Goal: Information Seeking & Learning: Learn about a topic

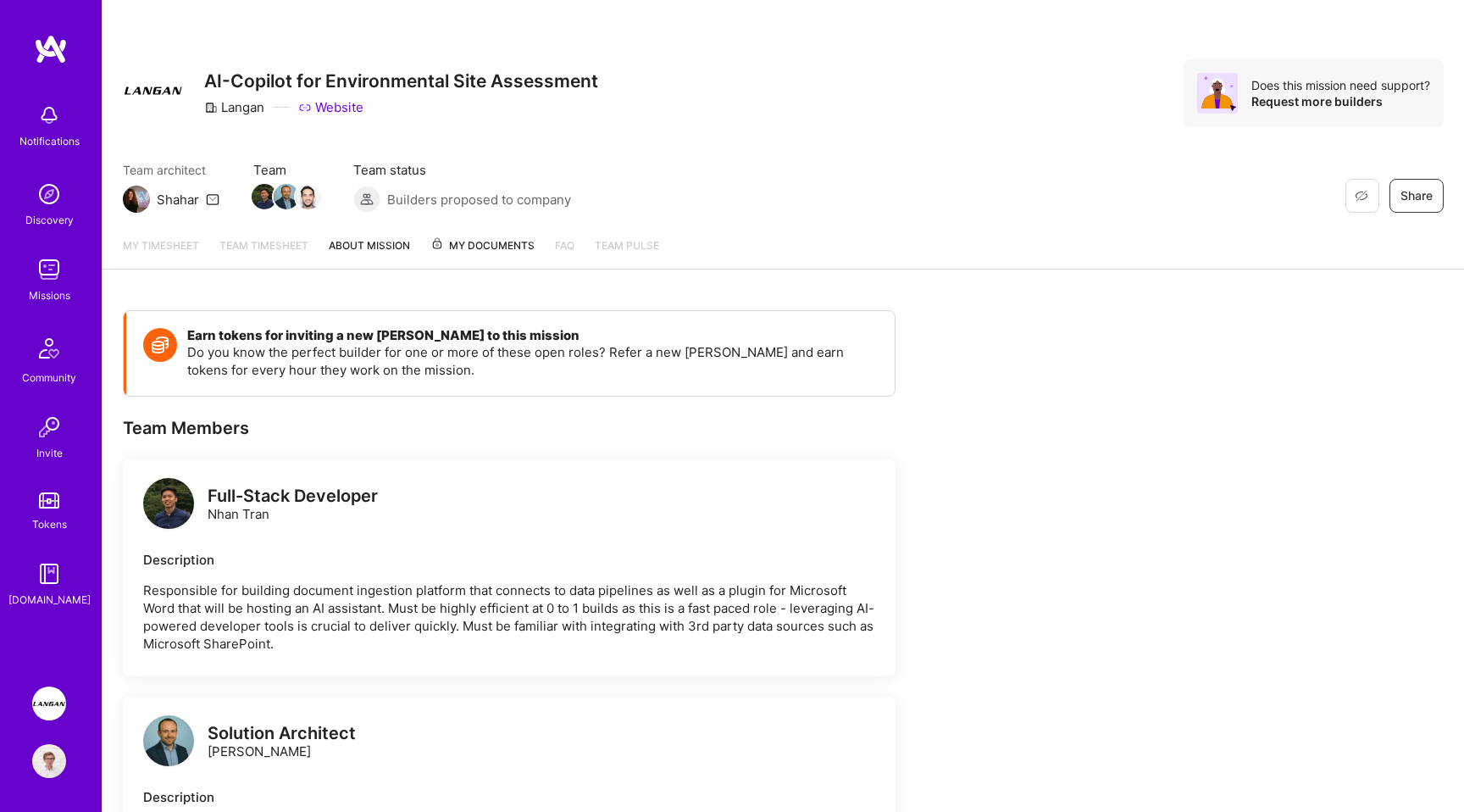
click at [485, 250] on span "My Documents" at bounding box center [482, 245] width 105 height 18
click at [466, 261] on link "My Documents" at bounding box center [482, 252] width 105 height 33
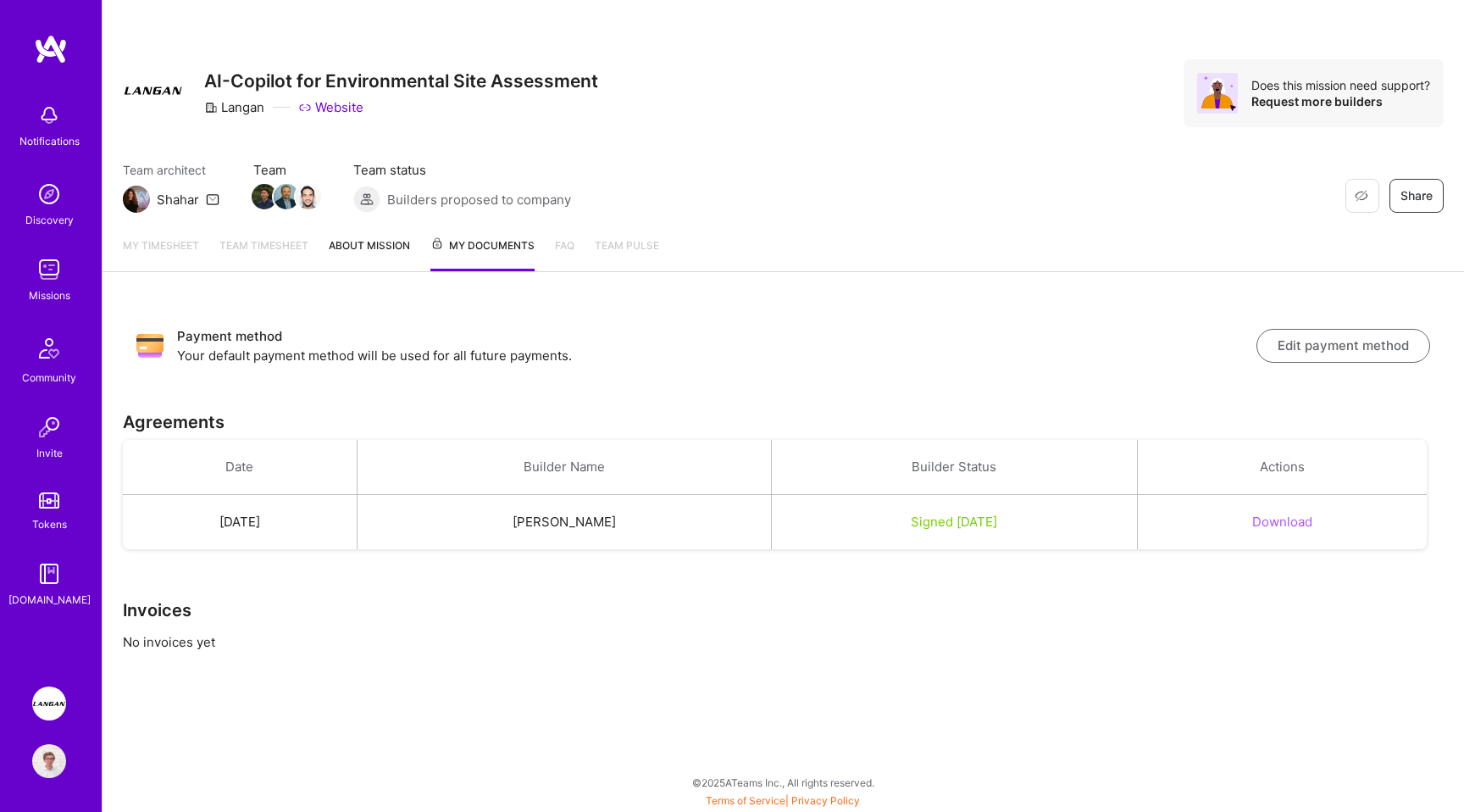
click at [796, 386] on div "Payment method Your default payment method will be used for all future payments…" at bounding box center [784, 498] width 1362 height 412
click at [480, 294] on div "Payment method Your default payment method will be used for all future payments…" at bounding box center [784, 498] width 1362 height 412
click at [57, 41] on img at bounding box center [51, 49] width 34 height 31
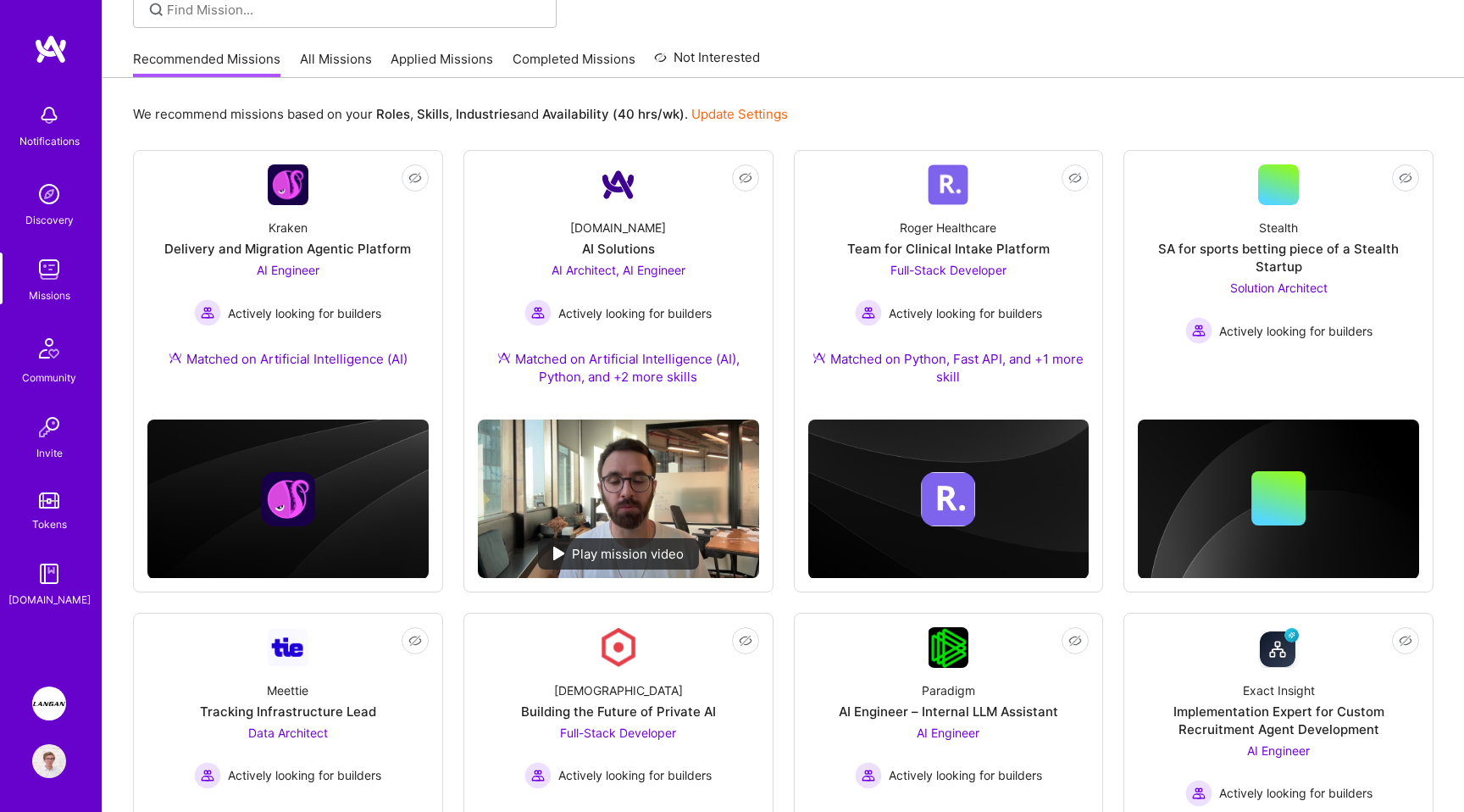
scroll to position [168, 0]
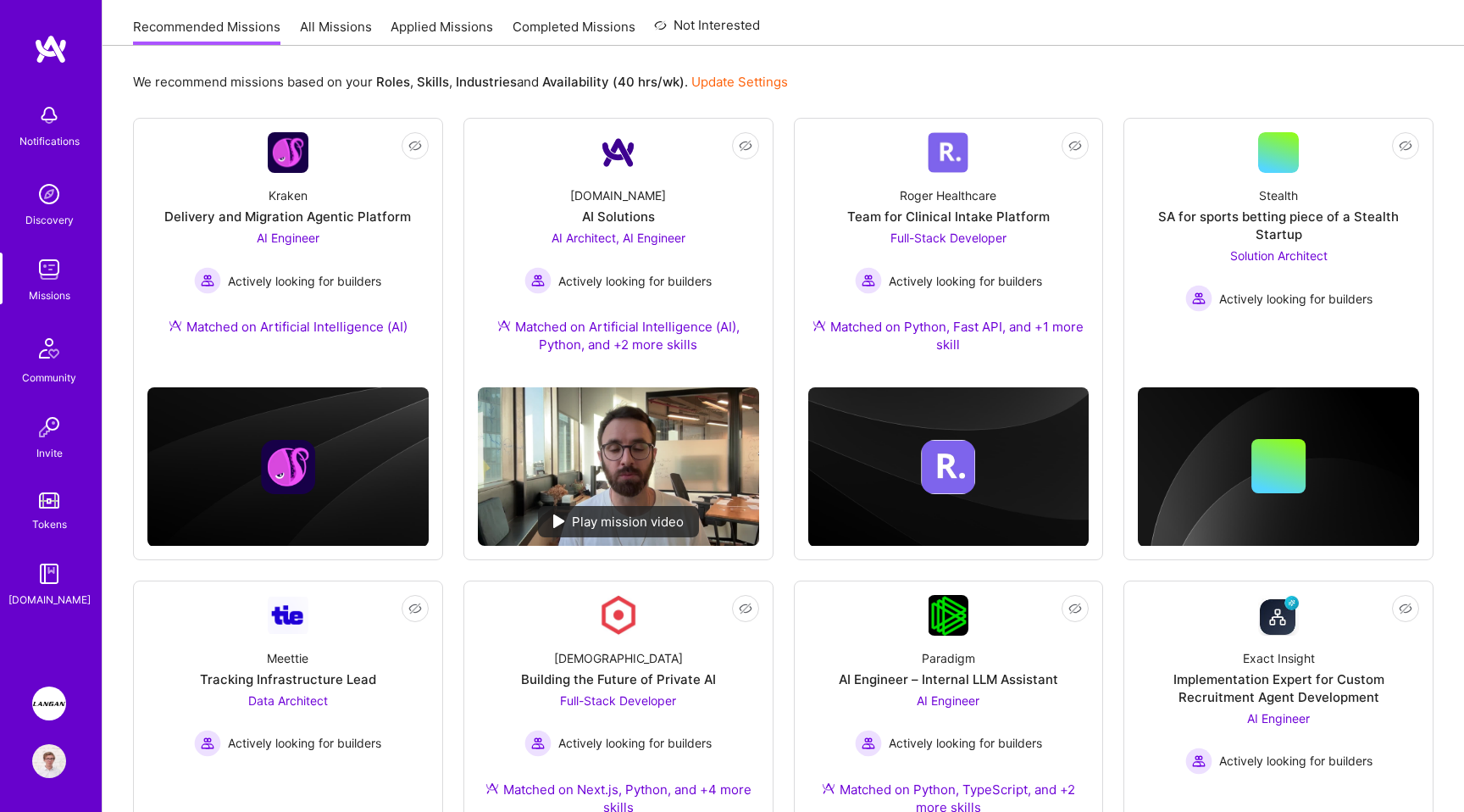
click at [354, 25] on link "All Missions" at bounding box center [336, 32] width 72 height 28
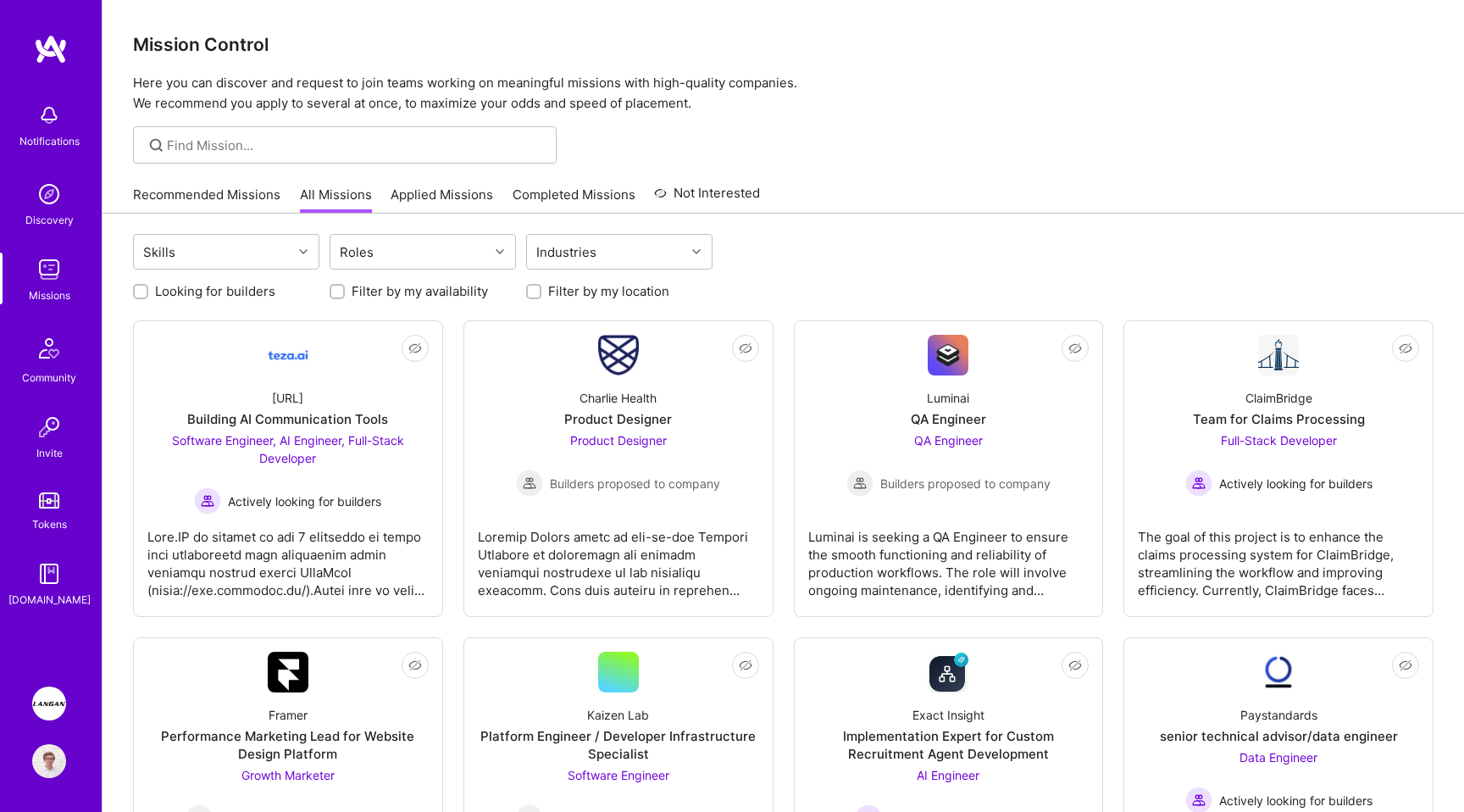
click at [262, 284] on label "Looking for builders" at bounding box center [214, 291] width 120 height 18
click at [149, 286] on input "Looking for builders" at bounding box center [142, 293] width 12 height 12
checkbox input "true"
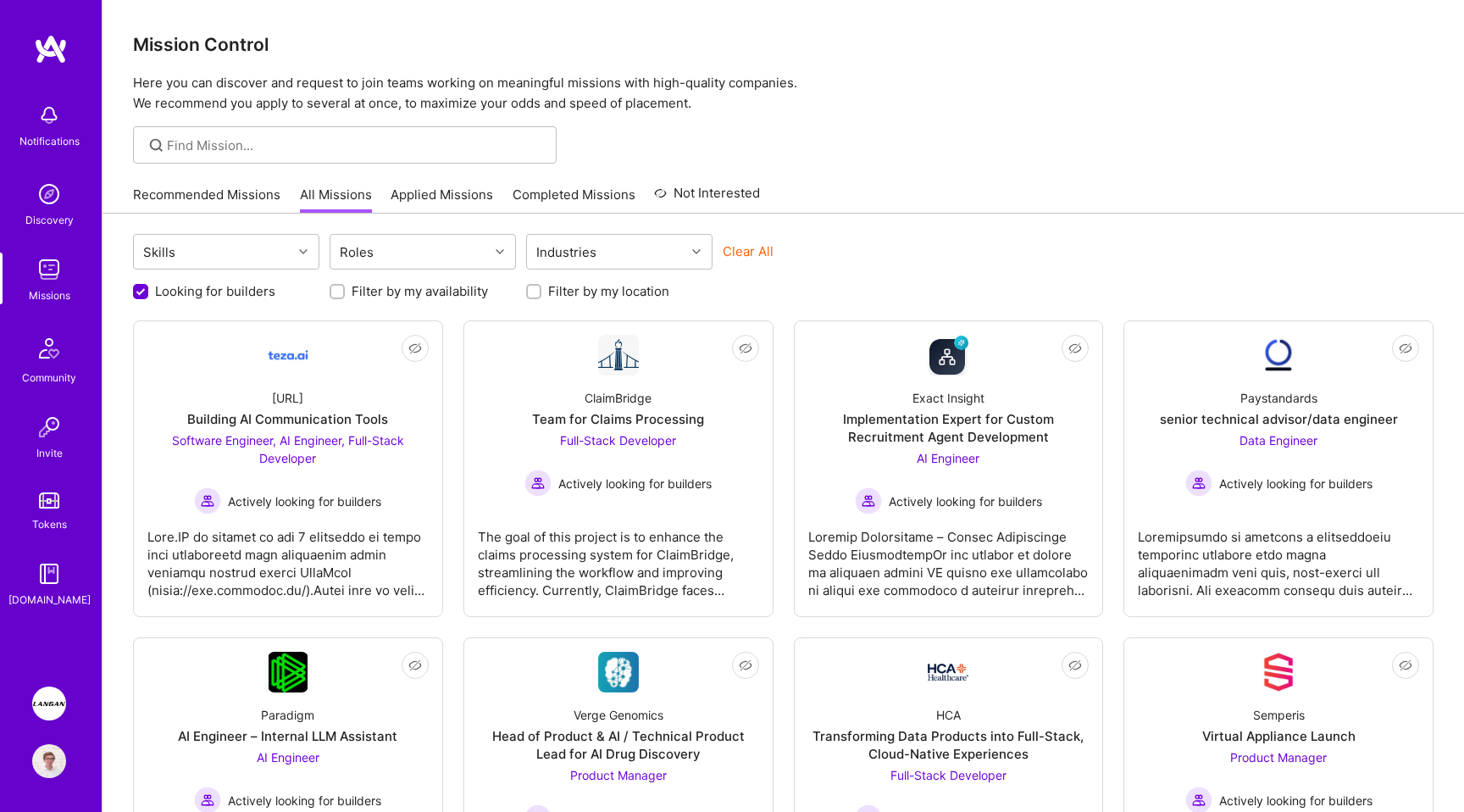
click at [586, 286] on label "Filter by my location" at bounding box center [609, 291] width 121 height 18
click at [541, 286] on input "Filter by my location" at bounding box center [536, 293] width 12 height 12
checkbox input "true"
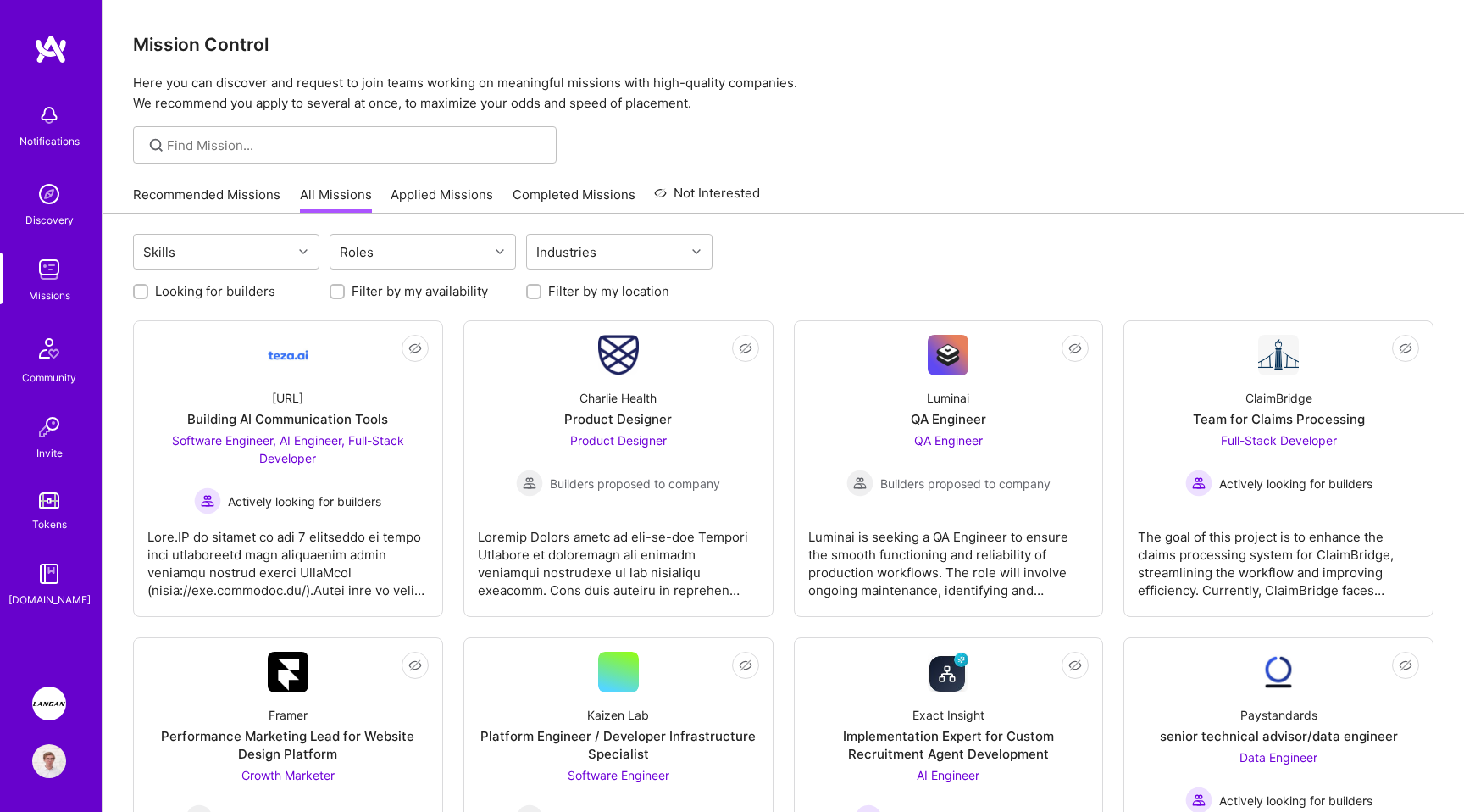
click at [245, 291] on label "Looking for builders" at bounding box center [214, 291] width 120 height 18
click at [149, 291] on input "Looking for builders" at bounding box center [142, 293] width 12 height 12
checkbox input "true"
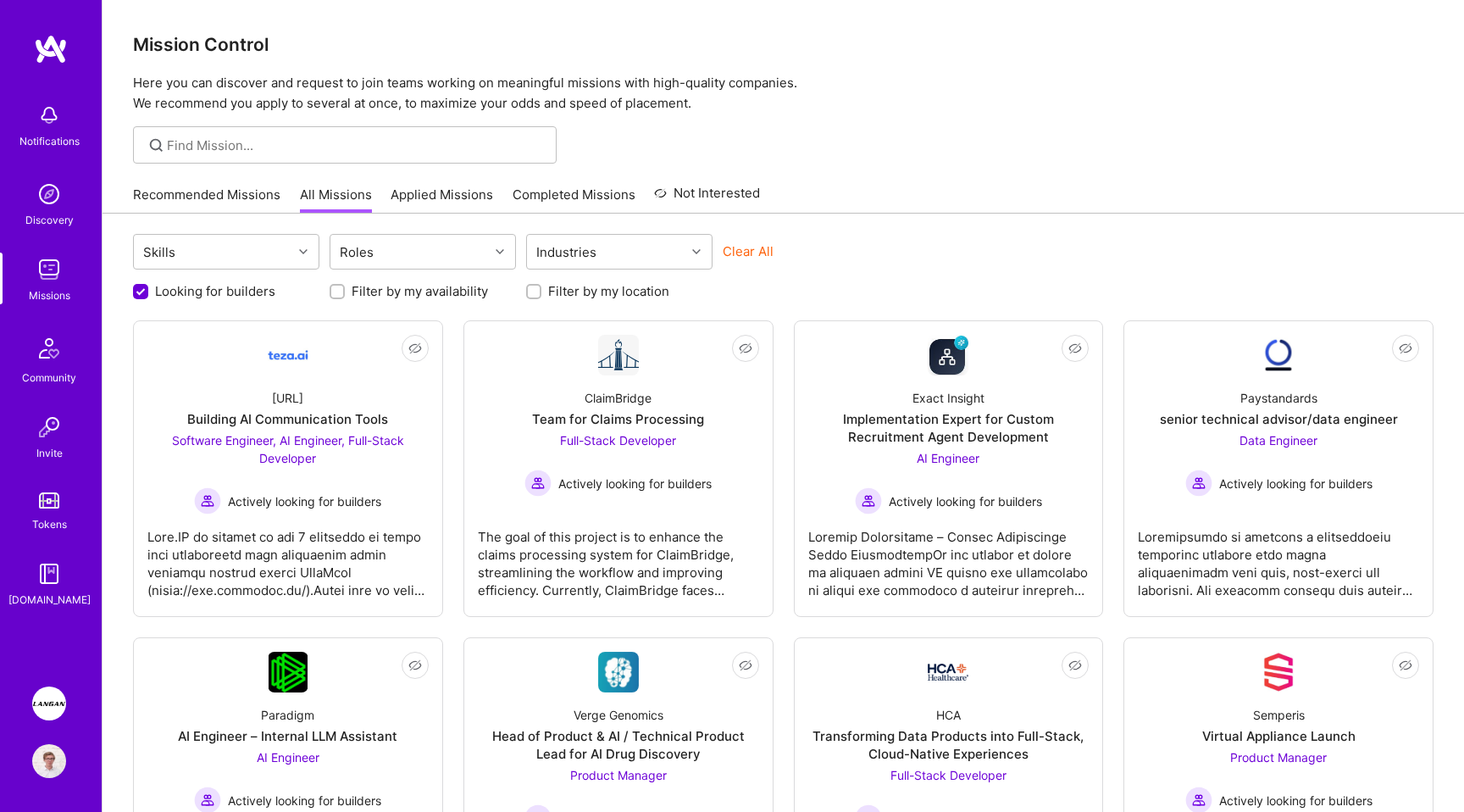
click at [570, 299] on label "Filter by my location" at bounding box center [609, 291] width 121 height 18
click at [541, 298] on input "Filter by my location" at bounding box center [536, 293] width 12 height 12
checkbox input "true"
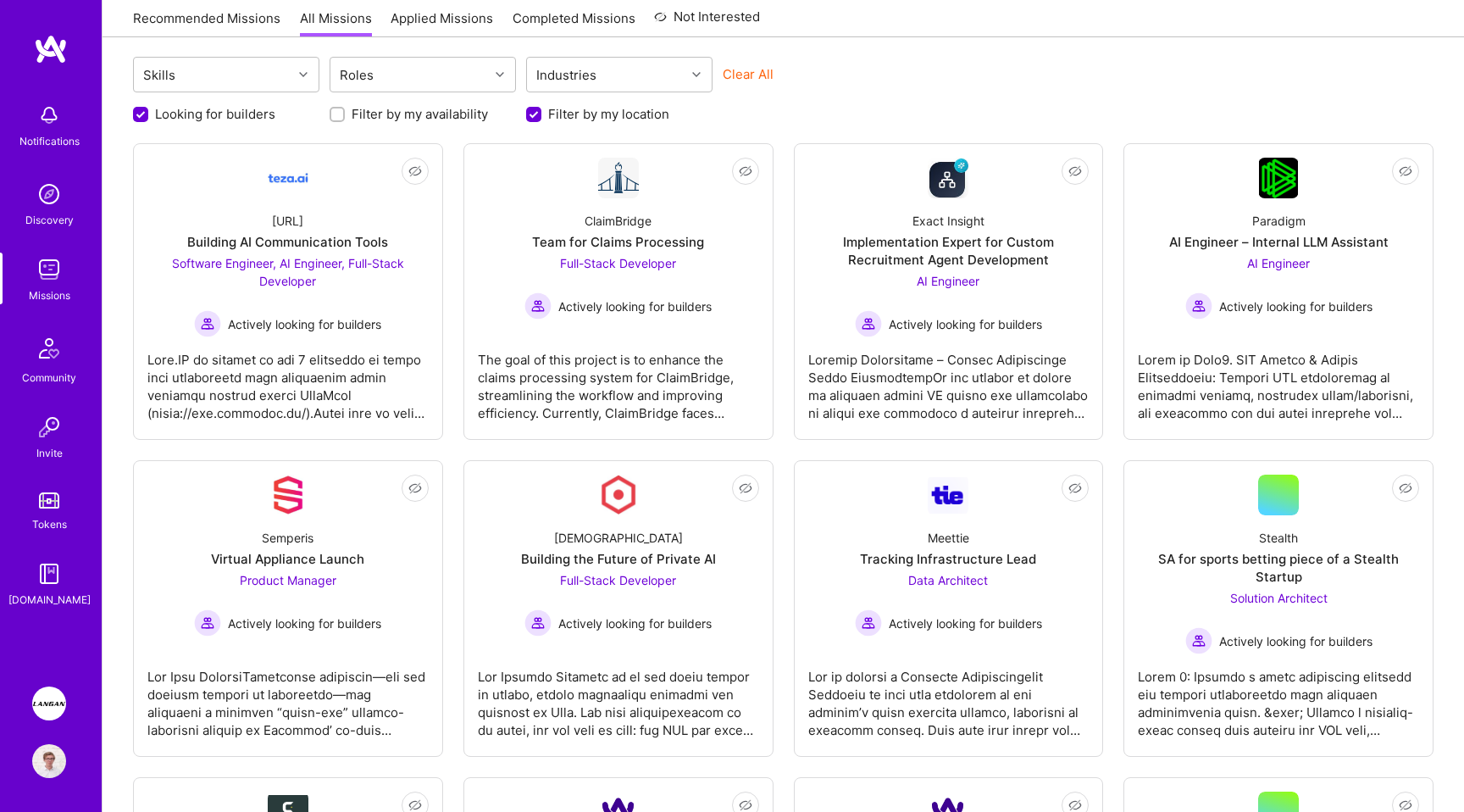
scroll to position [214, 0]
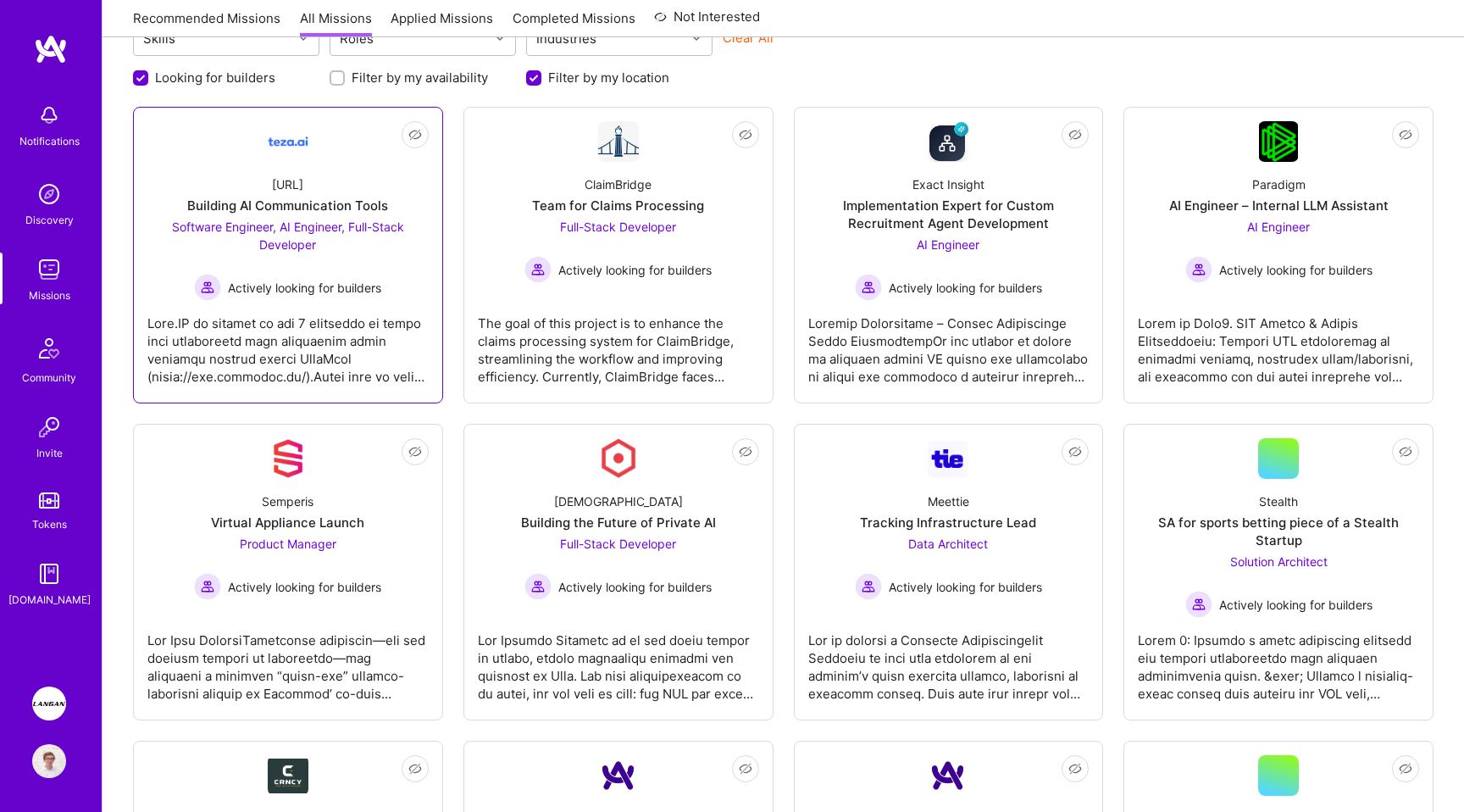
click at [359, 306] on div at bounding box center [288, 343] width 281 height 84
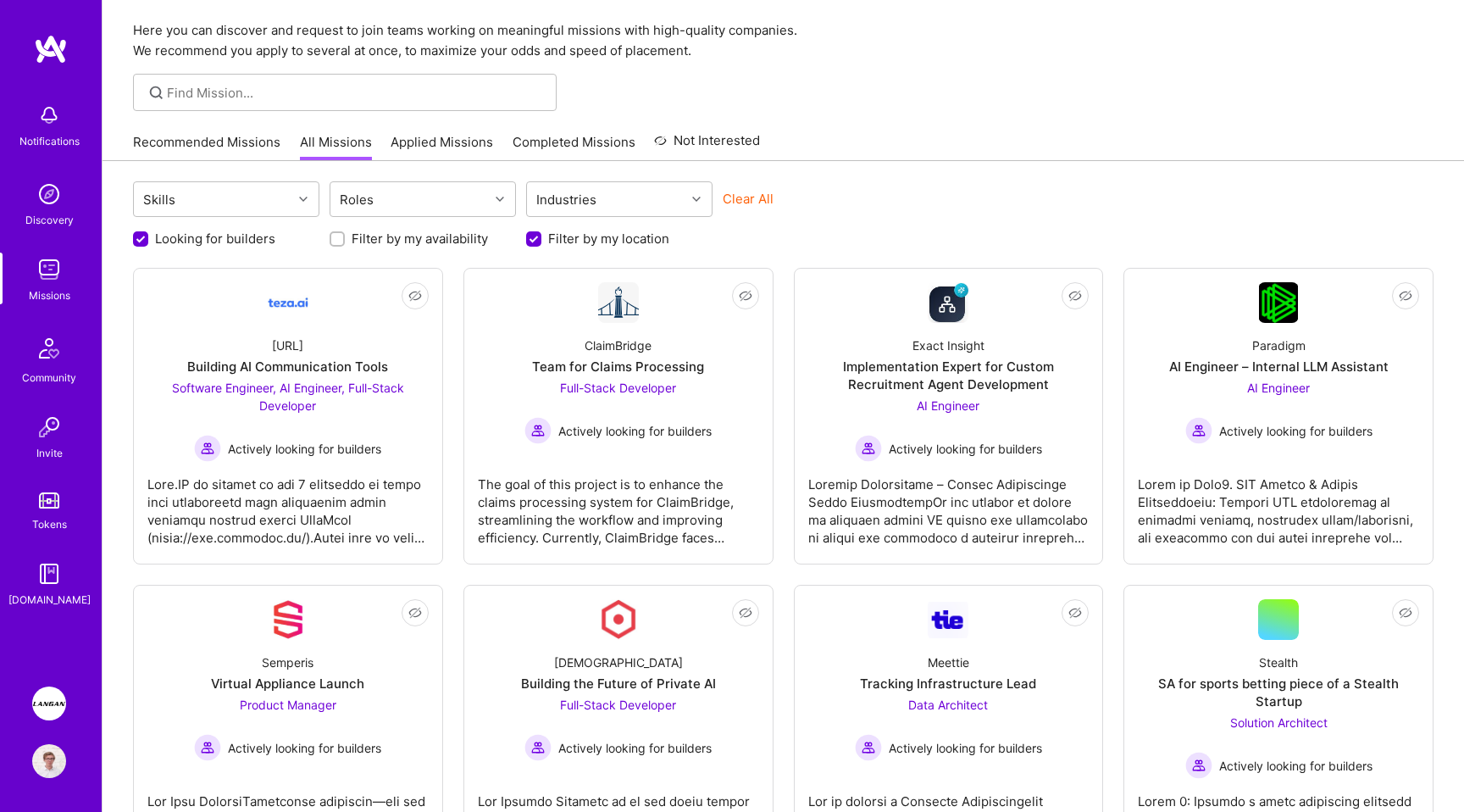
scroll to position [0, 0]
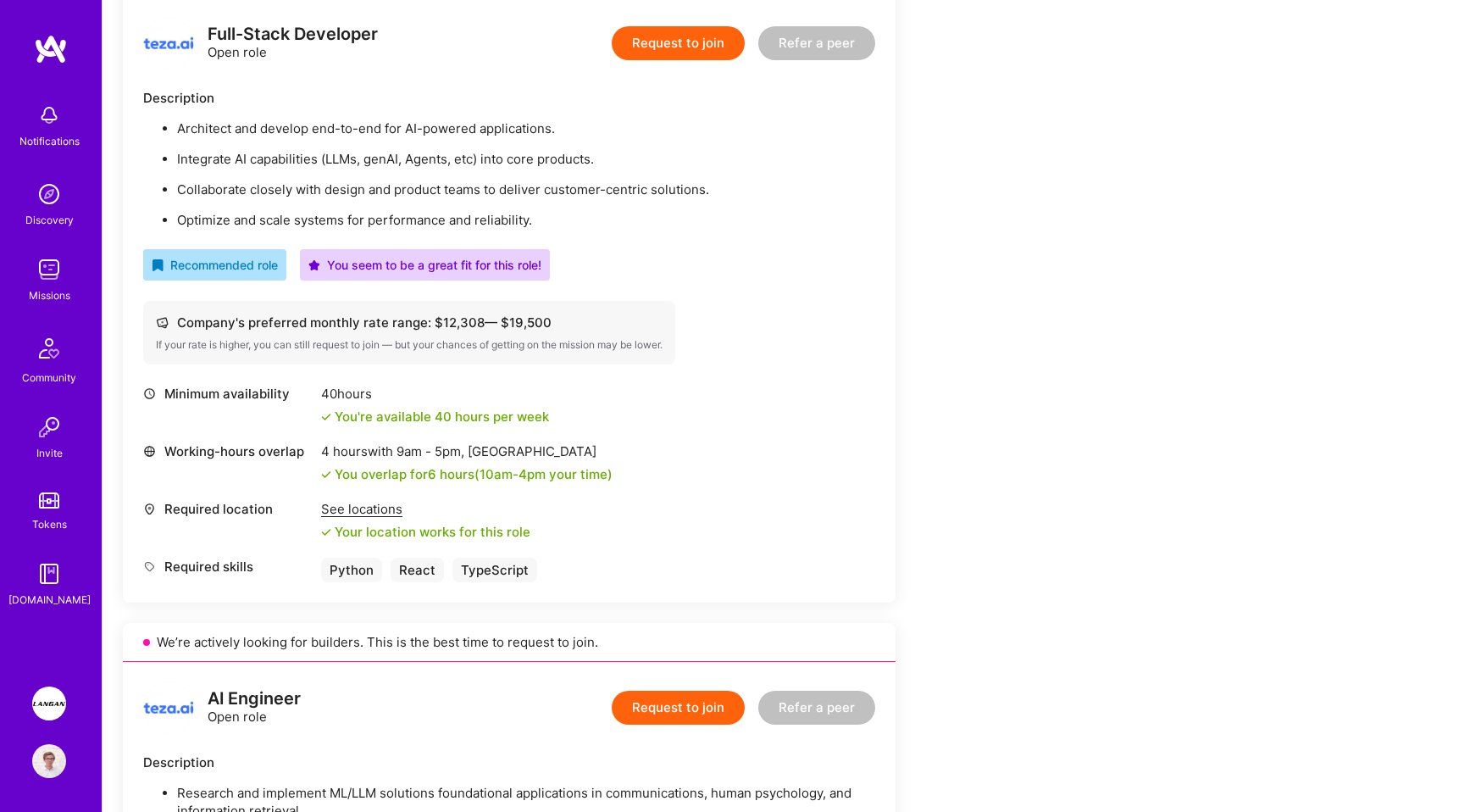
scroll to position [457, 0]
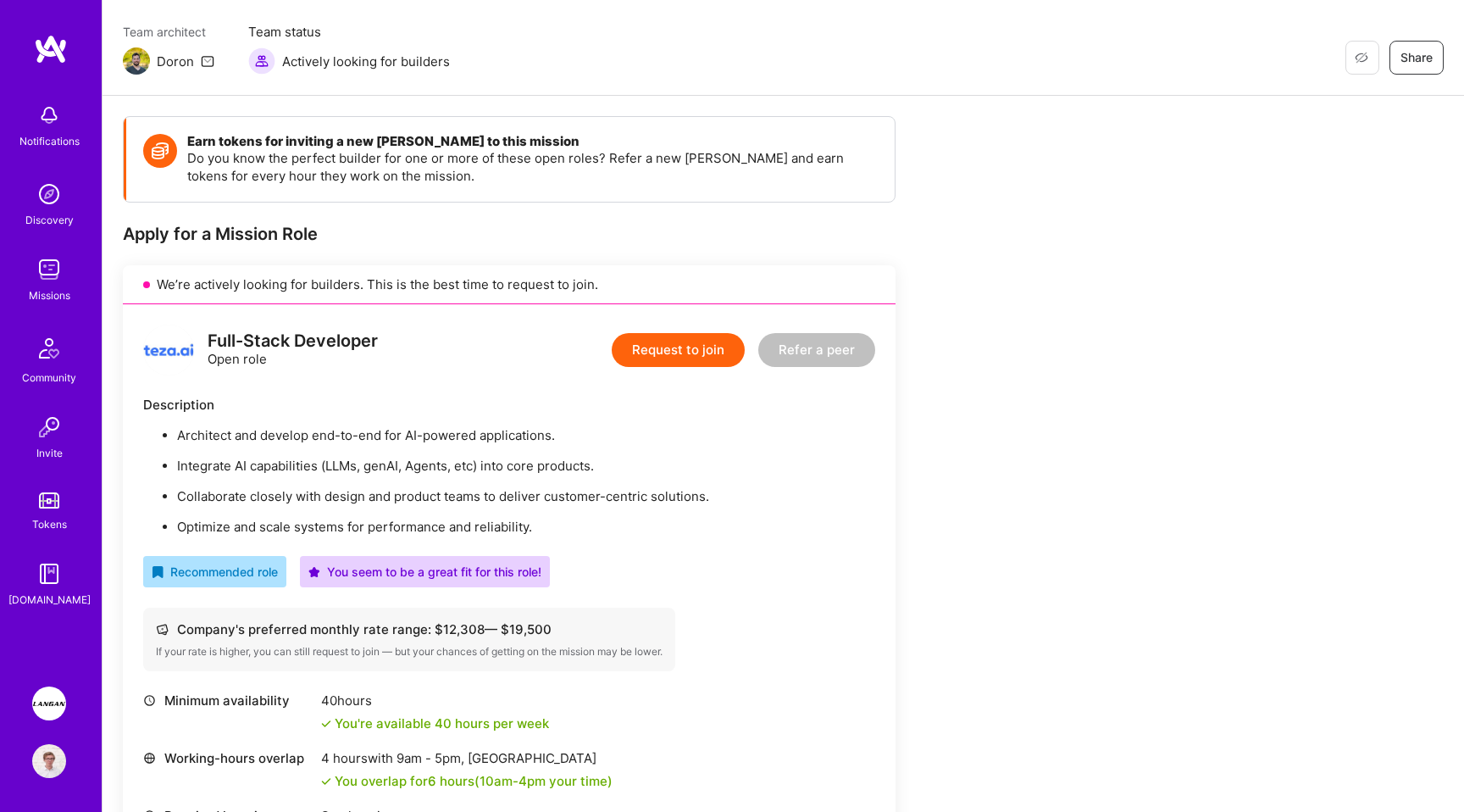
scroll to position [145, 0]
